Goal: Information Seeking & Learning: Learn about a topic

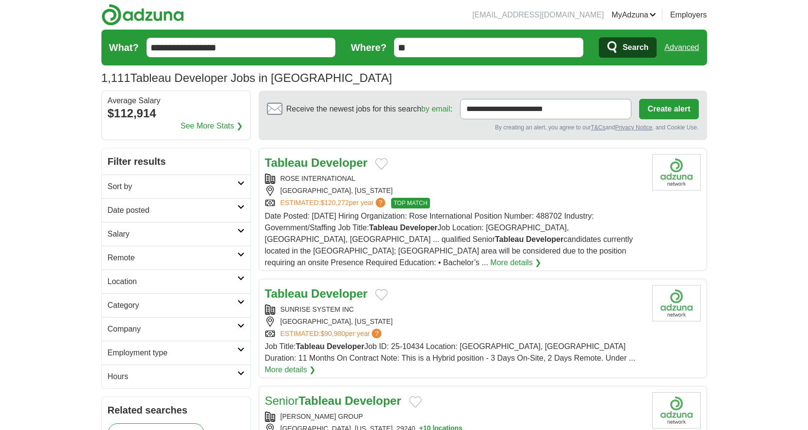
click at [241, 205] on icon at bounding box center [240, 207] width 7 height 5
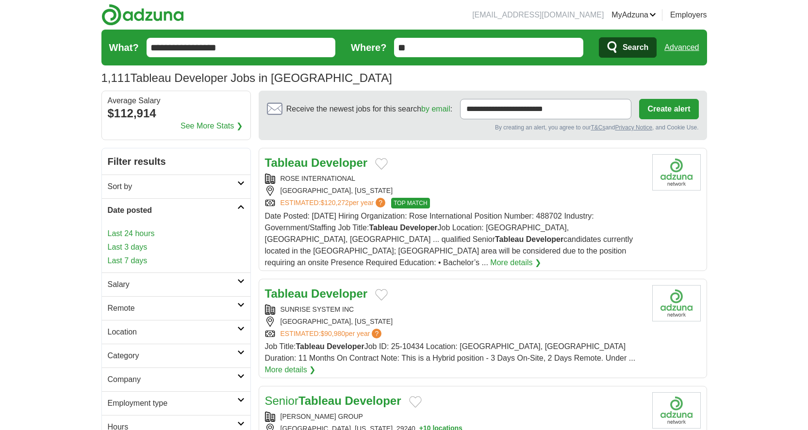
click at [130, 231] on link "Last 24 hours" at bounding box center [176, 234] width 137 height 12
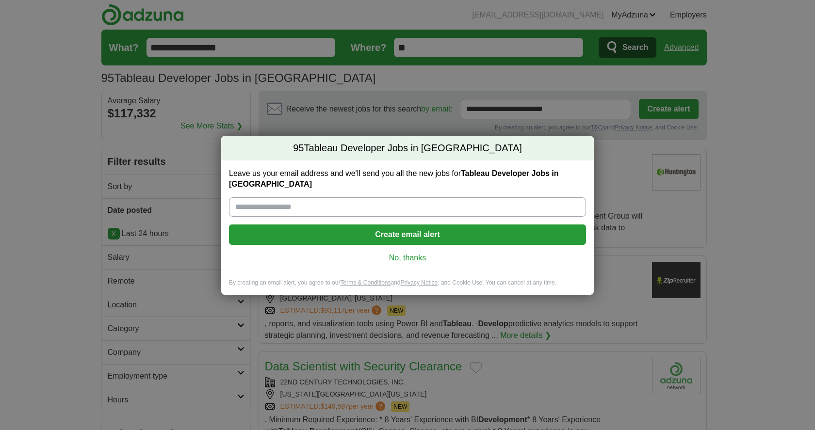
click at [415, 253] on link "No, thanks" at bounding box center [408, 258] width 342 height 11
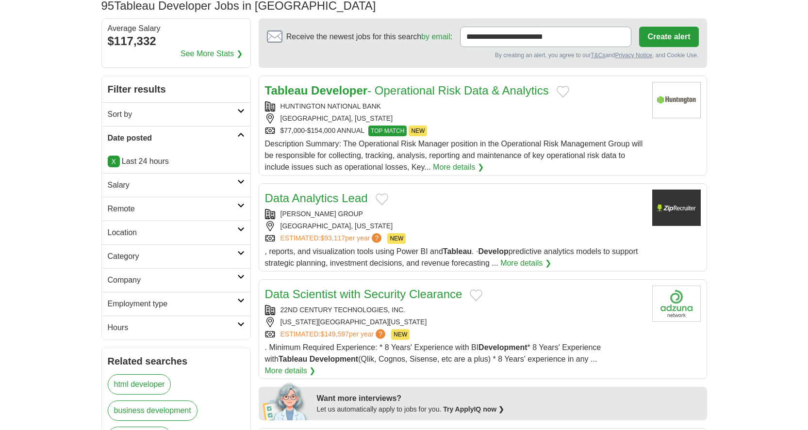
scroll to position [125, 0]
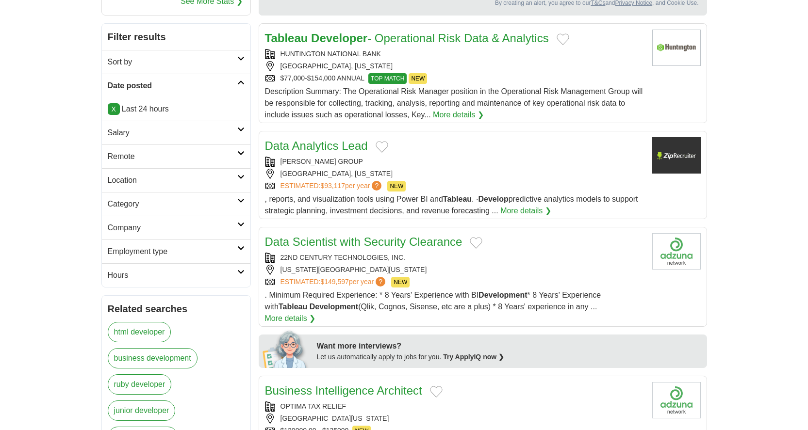
click at [216, 258] on link "Employment type" at bounding box center [176, 252] width 148 height 24
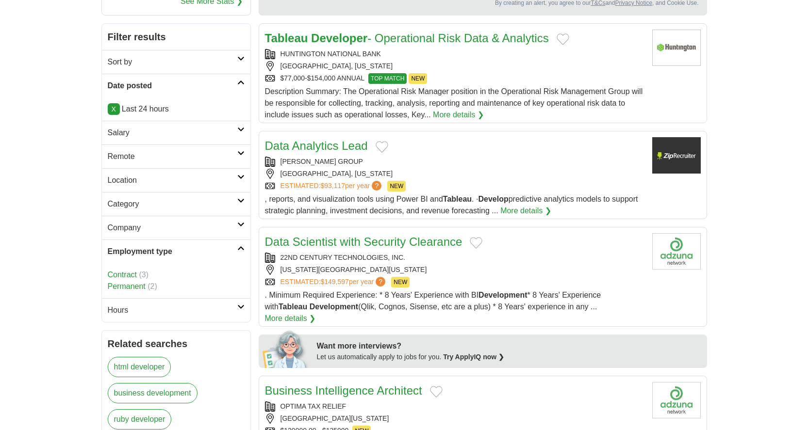
click at [137, 287] on link "Permanent" at bounding box center [127, 286] width 38 height 8
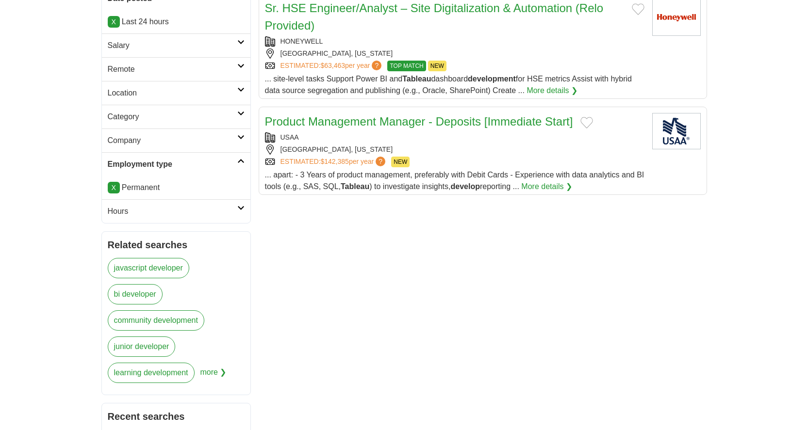
scroll to position [144, 0]
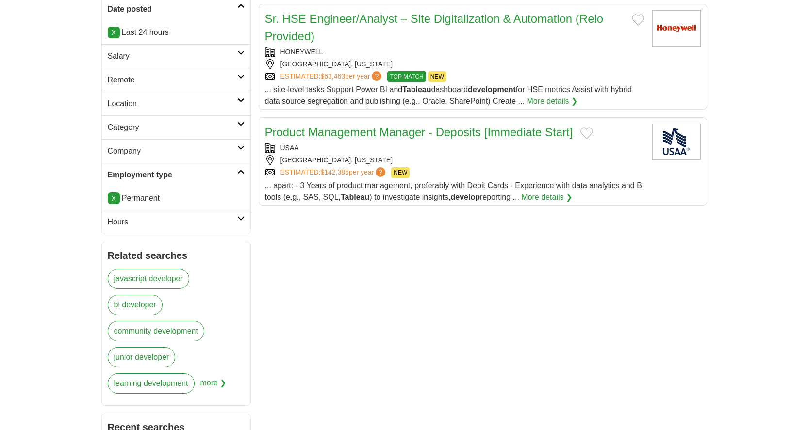
click at [114, 198] on link "X" at bounding box center [114, 199] width 12 height 12
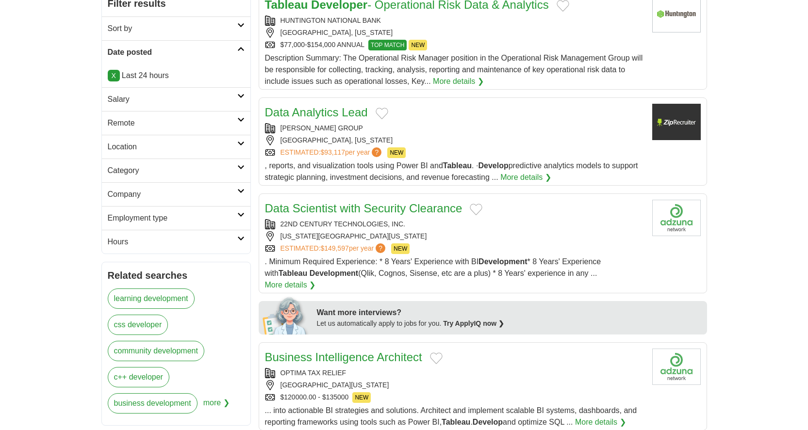
scroll to position [159, 0]
click at [234, 219] on h2 "Employment type" at bounding box center [173, 218] width 130 height 12
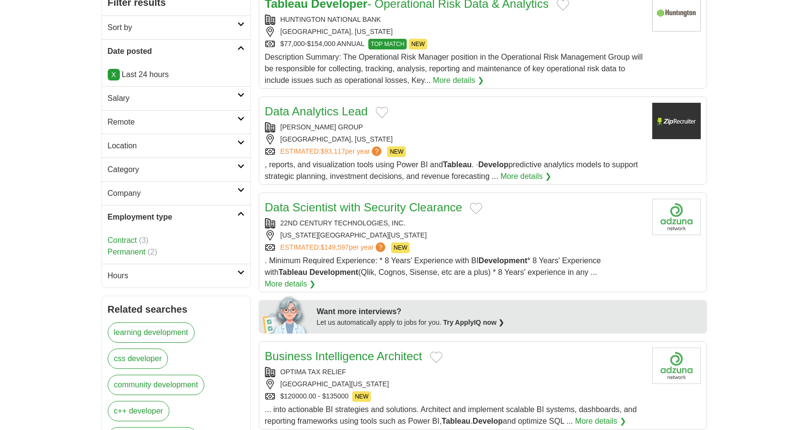
click at [132, 242] on link "Contract" at bounding box center [122, 240] width 29 height 8
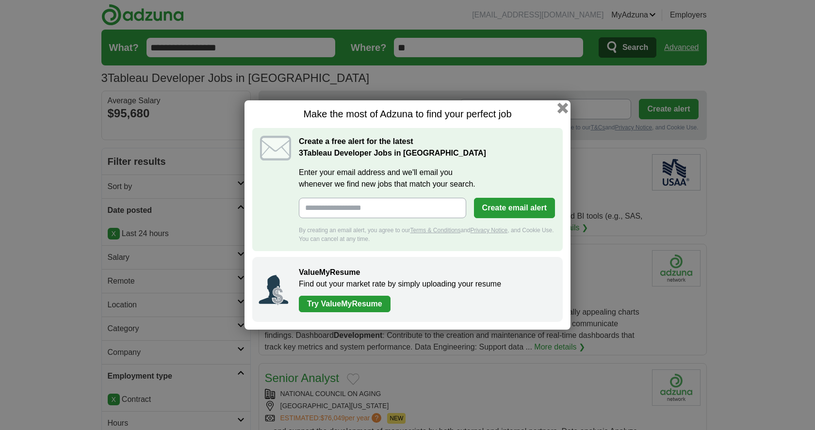
click at [565, 109] on button "button" at bounding box center [562, 108] width 11 height 11
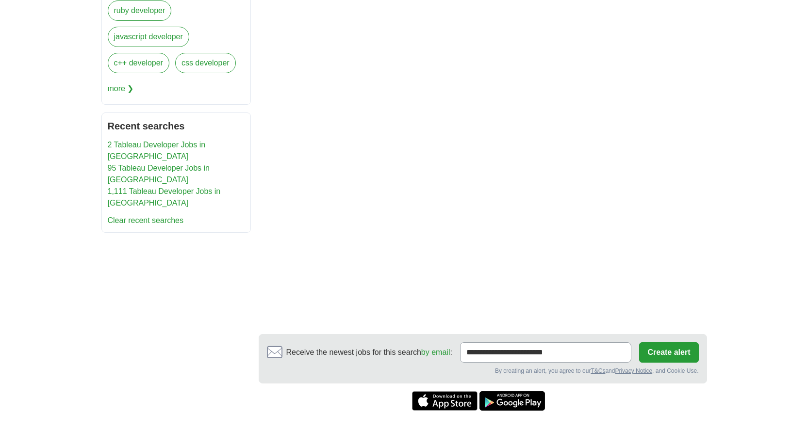
scroll to position [500, 0]
